Goal: Navigation & Orientation: Find specific page/section

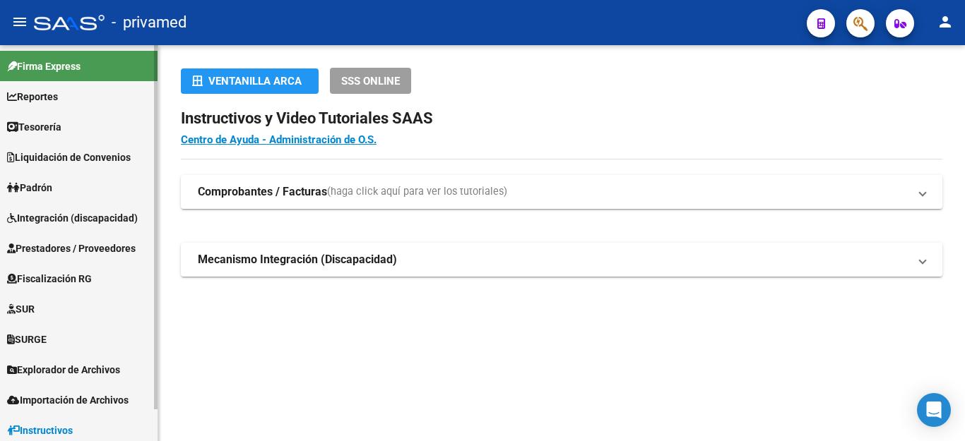
scroll to position [35, 0]
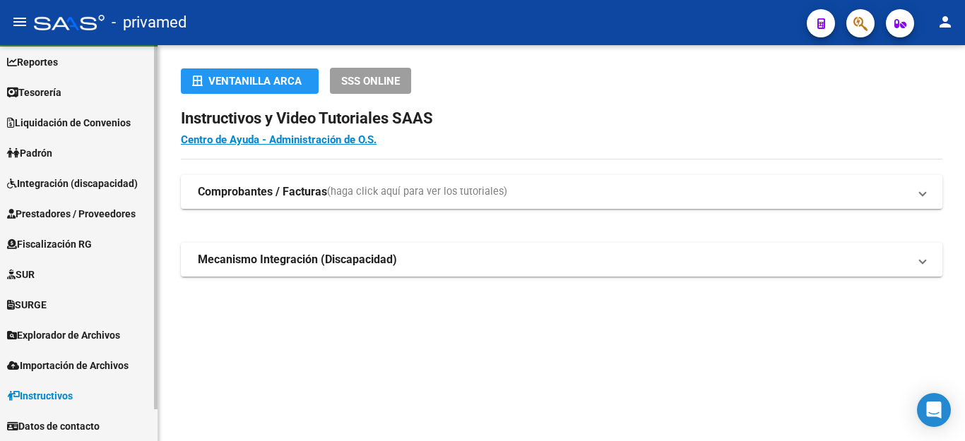
click at [106, 336] on span "Explorador de Archivos" at bounding box center [63, 336] width 113 height 16
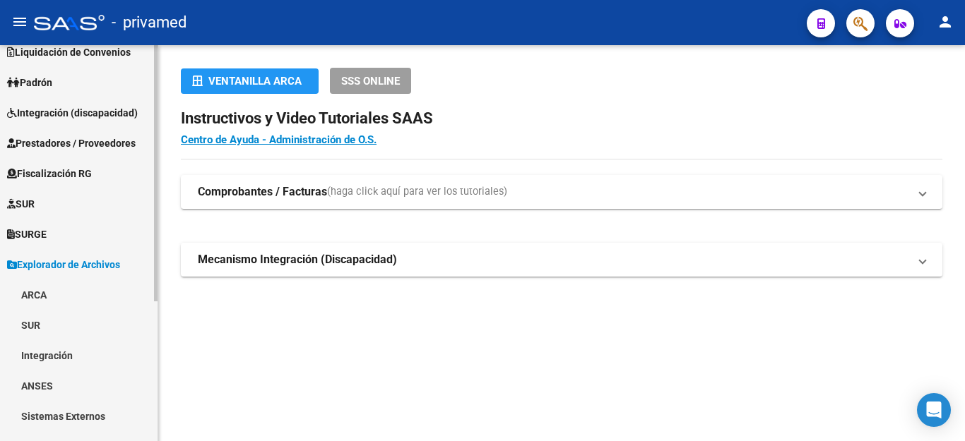
scroll to position [217, 0]
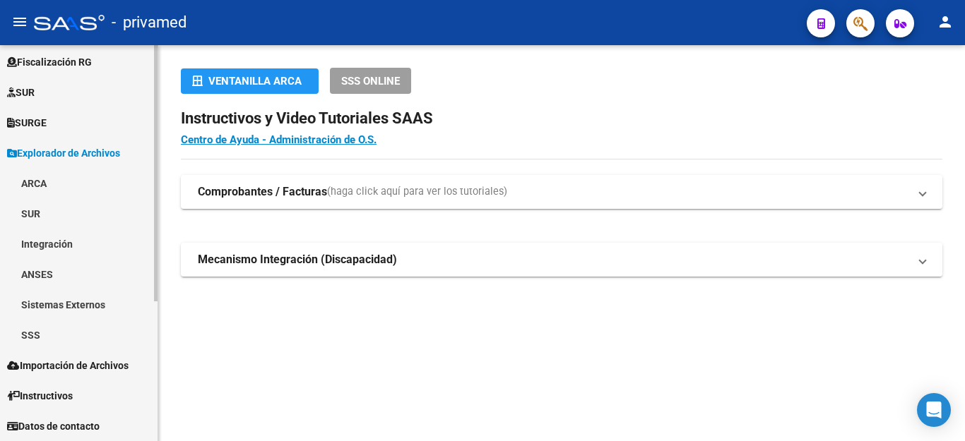
click at [35, 183] on link "ARCA" at bounding box center [78, 183] width 157 height 30
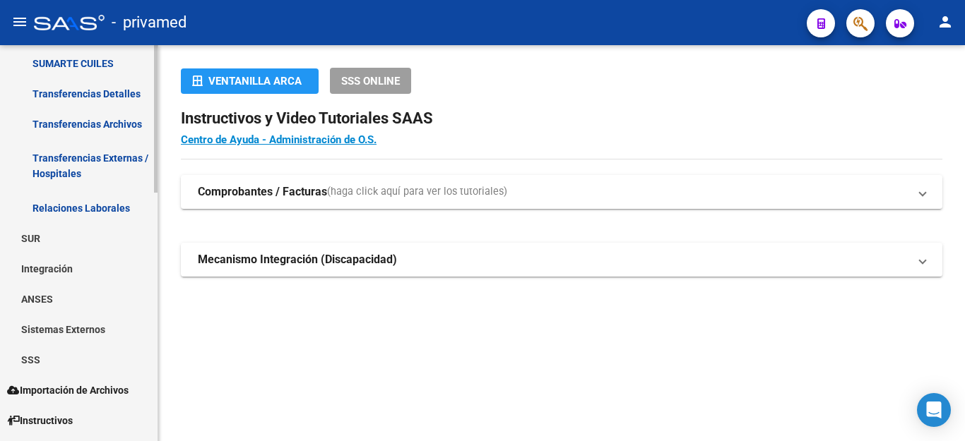
scroll to position [570, 0]
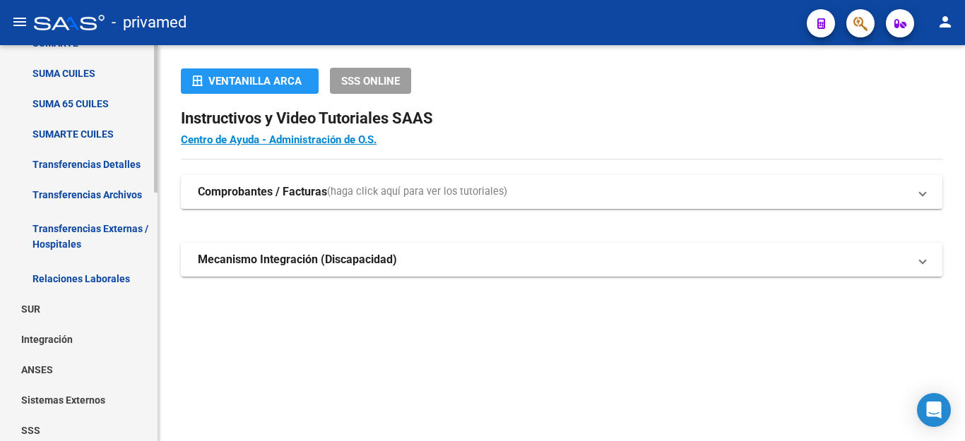
click at [100, 191] on link "Transferencias Archivos" at bounding box center [78, 194] width 157 height 30
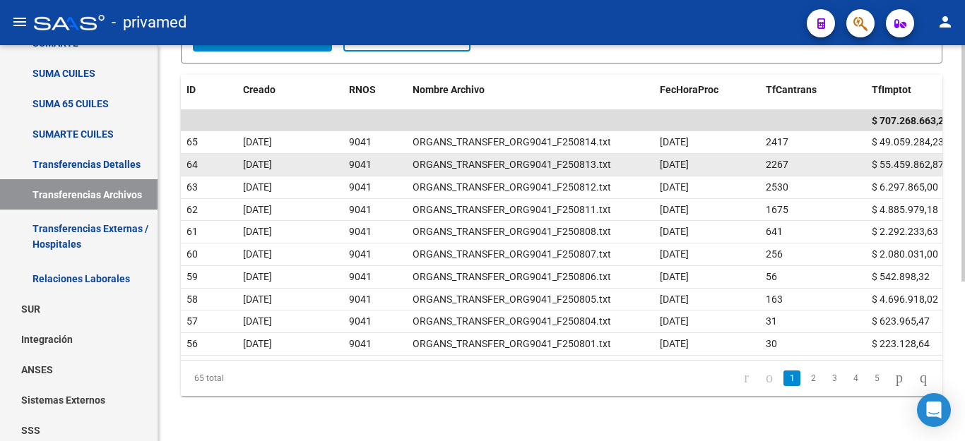
scroll to position [268, 0]
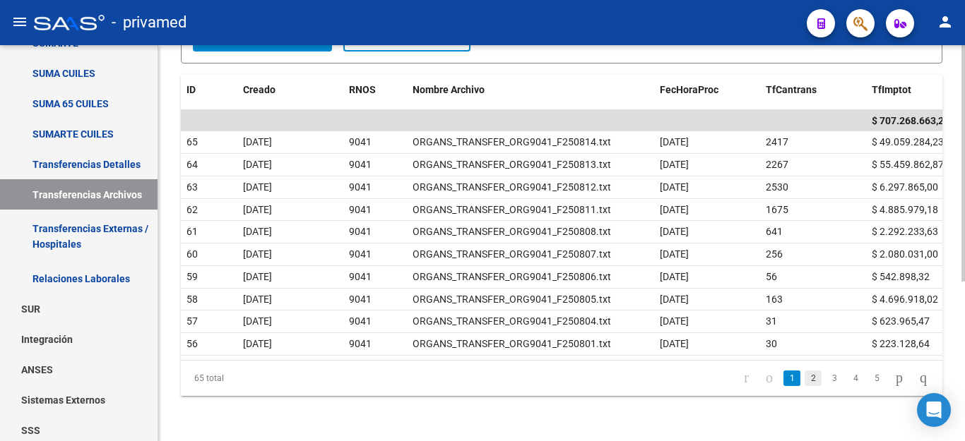
click at [804, 383] on link "2" at bounding box center [812, 379] width 17 height 16
click at [783, 383] on link "1" at bounding box center [791, 379] width 17 height 16
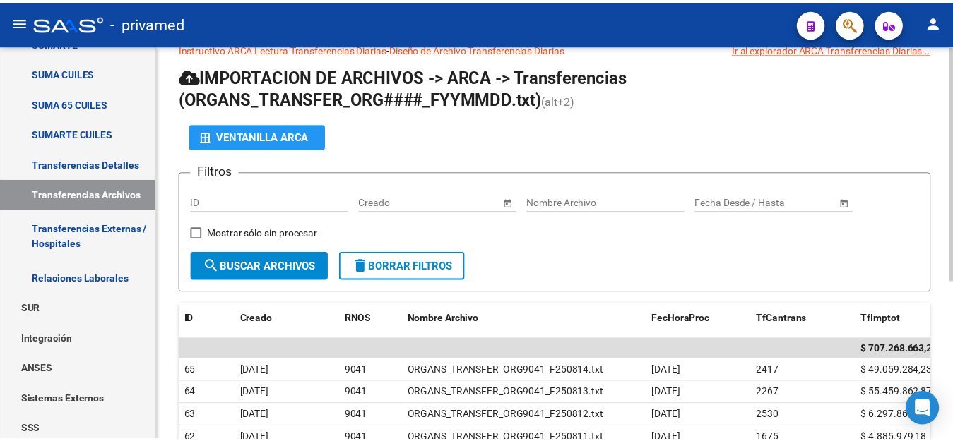
scroll to position [0, 0]
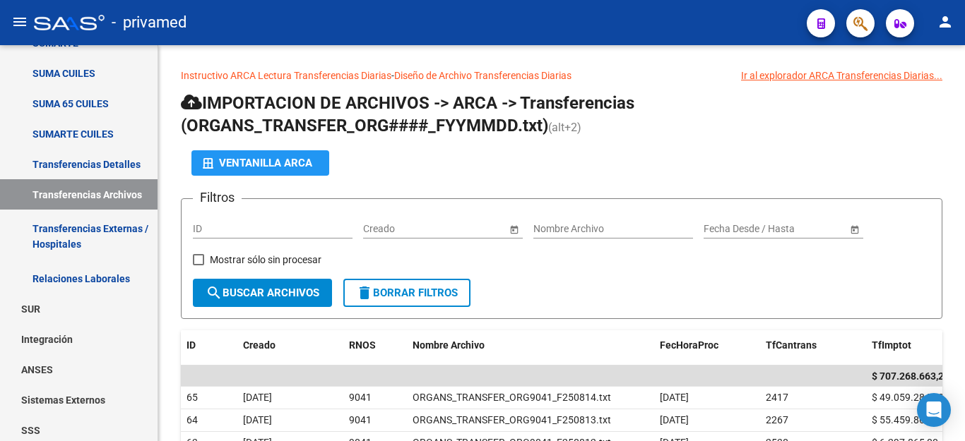
click at [945, 25] on mat-icon "person" at bounding box center [944, 21] width 17 height 17
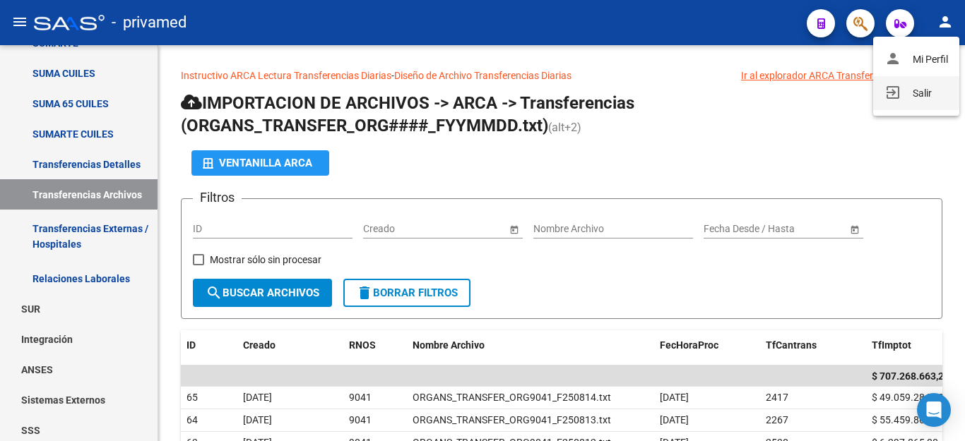
click at [916, 99] on button "exit_to_app Salir" at bounding box center [916, 93] width 86 height 34
